Goal: Book appointment/travel/reservation

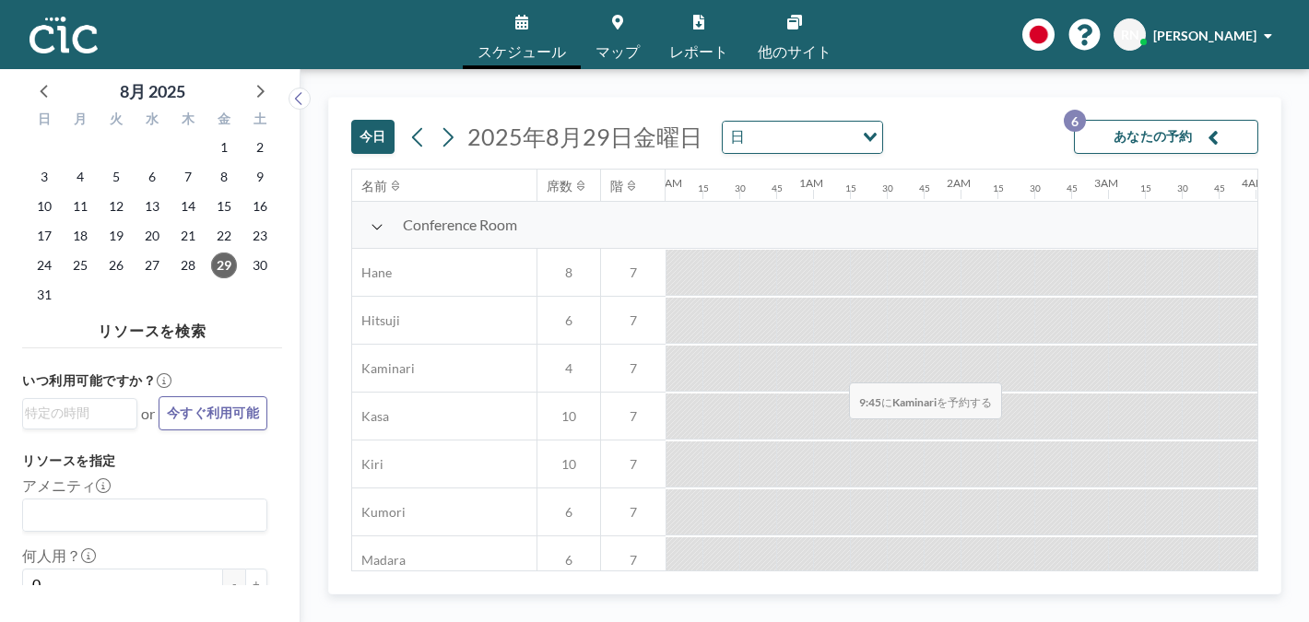
scroll to position [0, 1291]
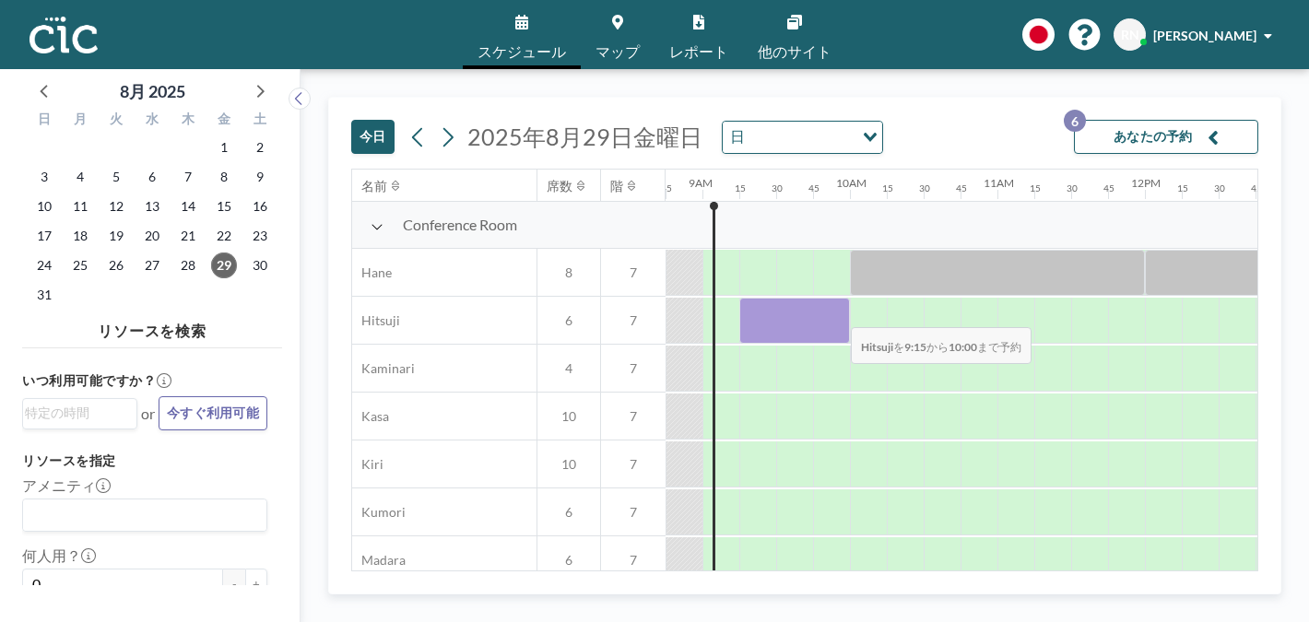
drag, startPoint x: 759, startPoint y: 308, endPoint x: 836, endPoint y: 315, distance: 77.8
click at [836, 315] on div at bounding box center [794, 321] width 111 height 46
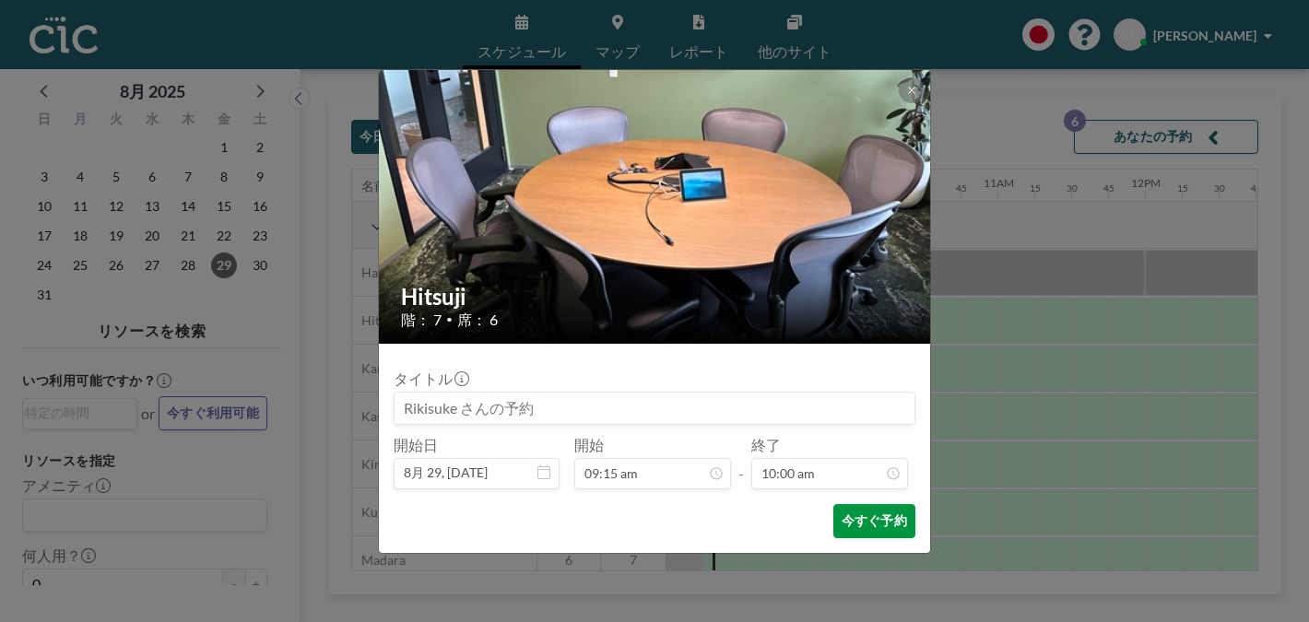
click at [889, 522] on button "今すぐ予約" at bounding box center [874, 521] width 82 height 34
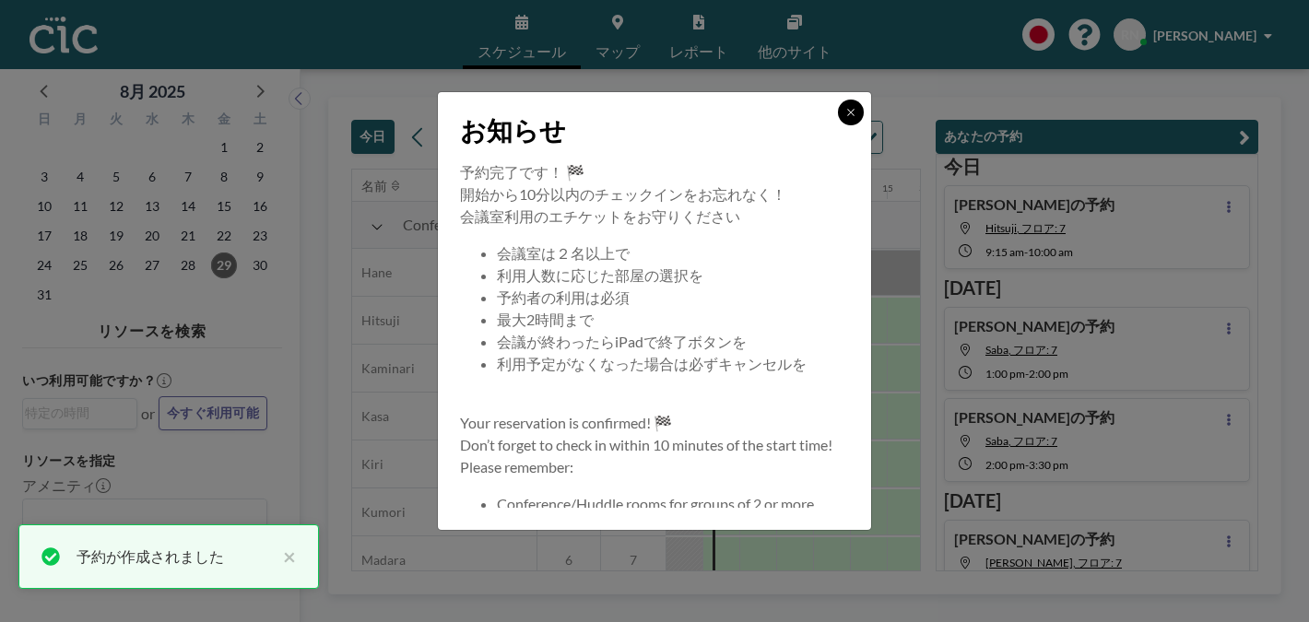
click at [856, 115] on button at bounding box center [851, 113] width 26 height 26
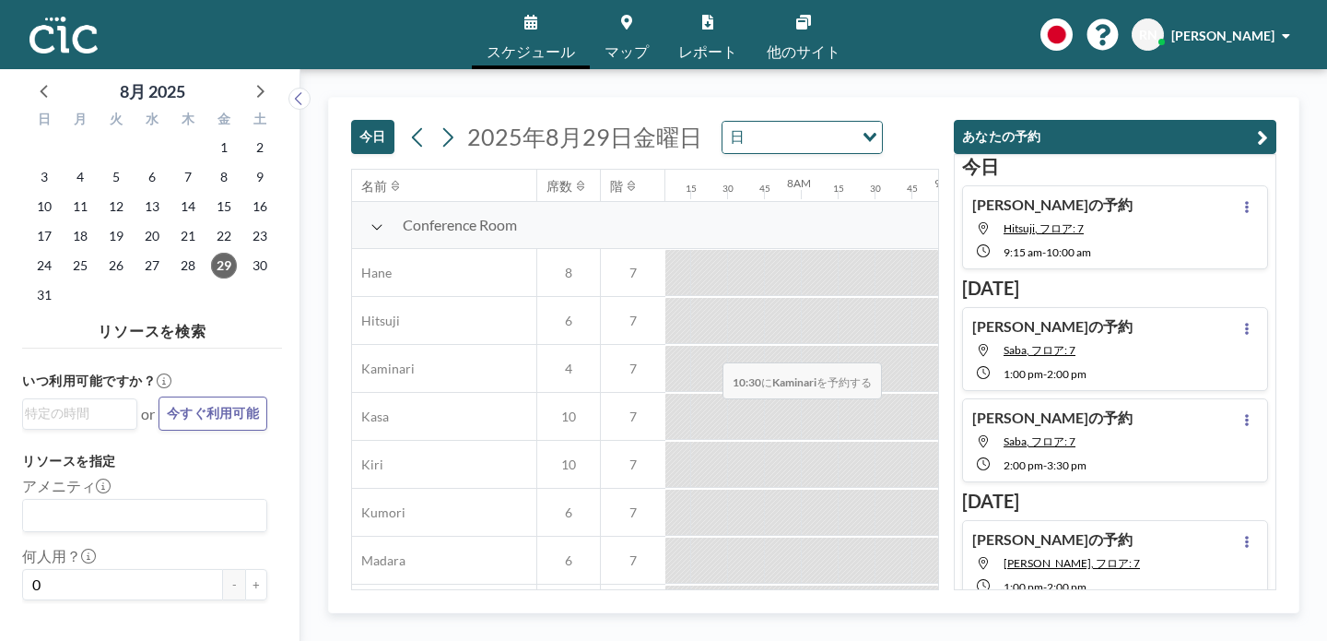
scroll to position [0, 1048]
click at [982, 298] on div at bounding box center [1037, 321] width 111 height 46
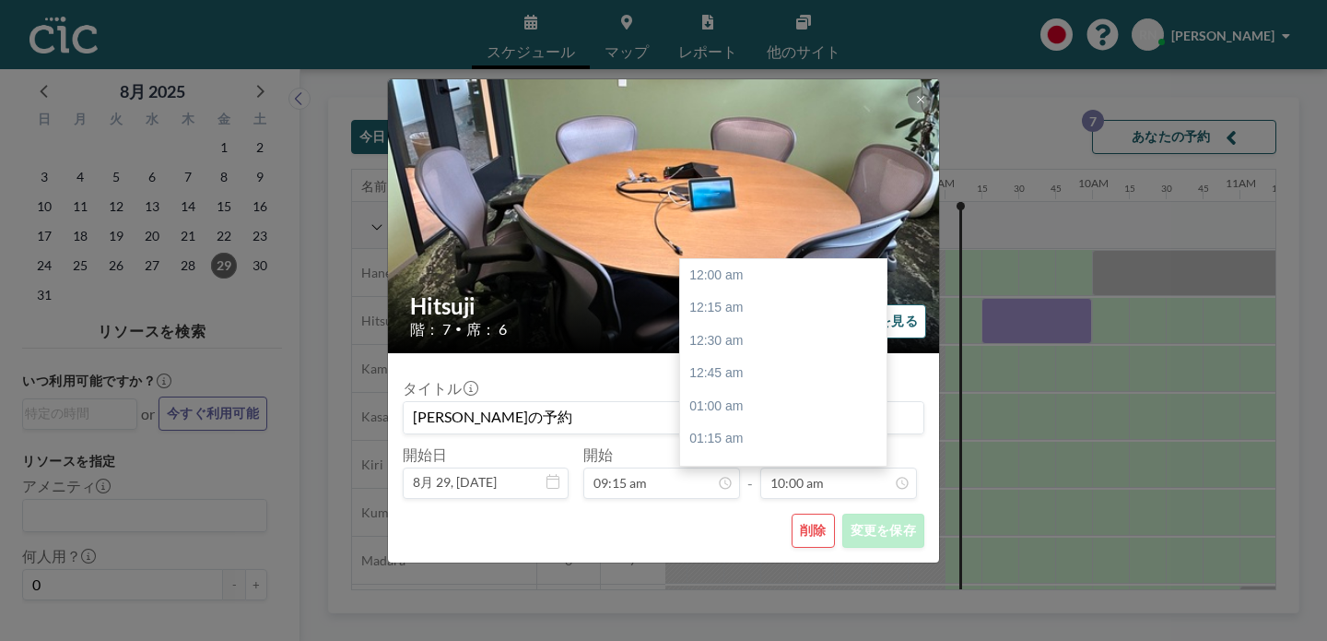
scroll to position [1177, 0]
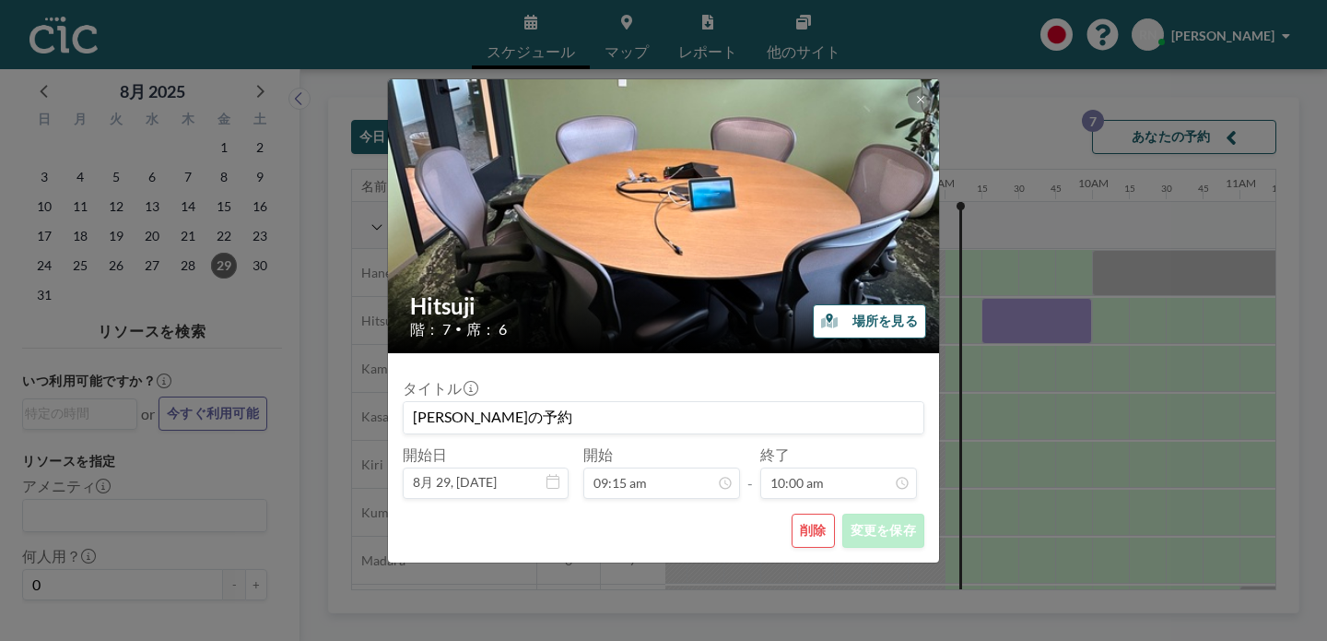
click at [792, 513] on button "削除" at bounding box center [813, 530] width 43 height 34
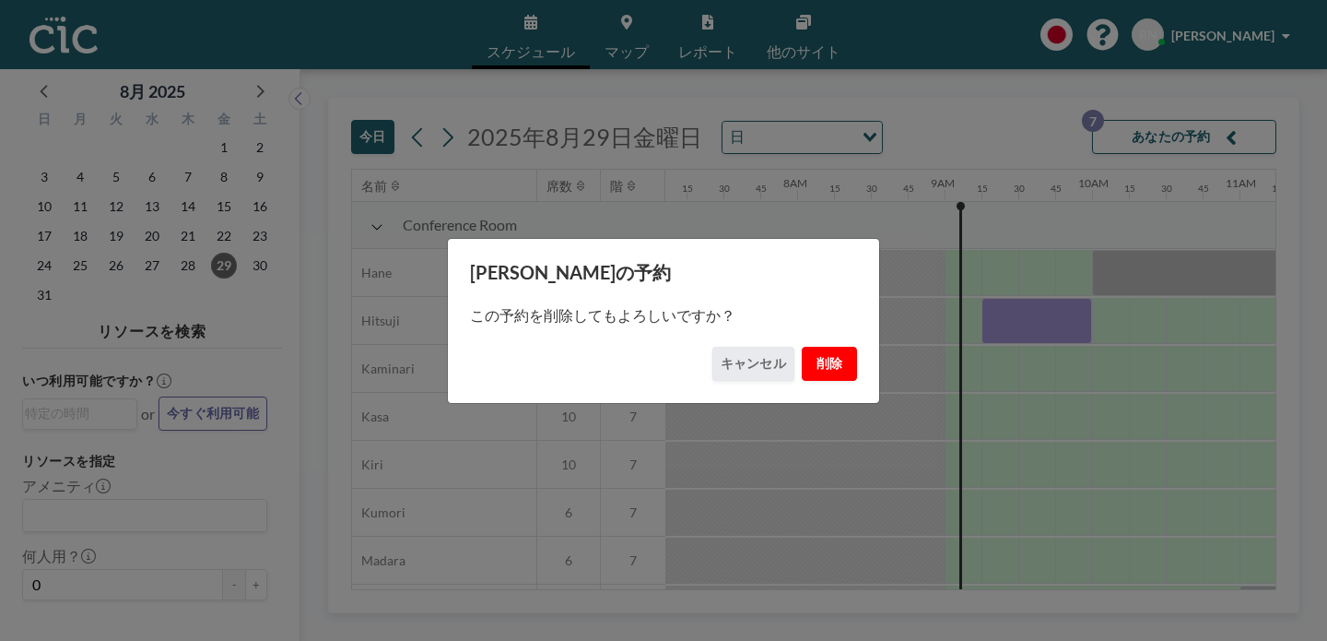
click at [802, 362] on button "削除" at bounding box center [829, 364] width 55 height 34
